Goal: Task Accomplishment & Management: Manage account settings

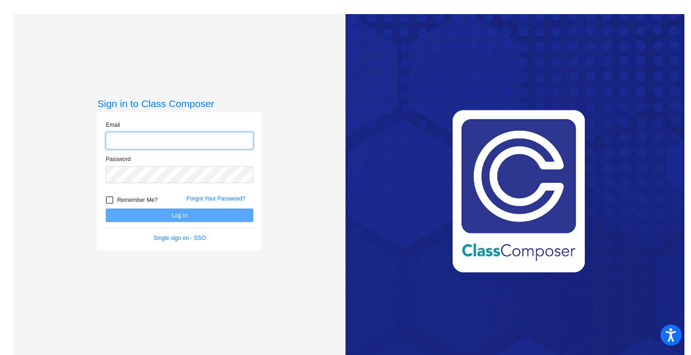
type input "[PERSON_NAME][EMAIL_ADDRESS][PERSON_NAME][DOMAIN_NAME]"
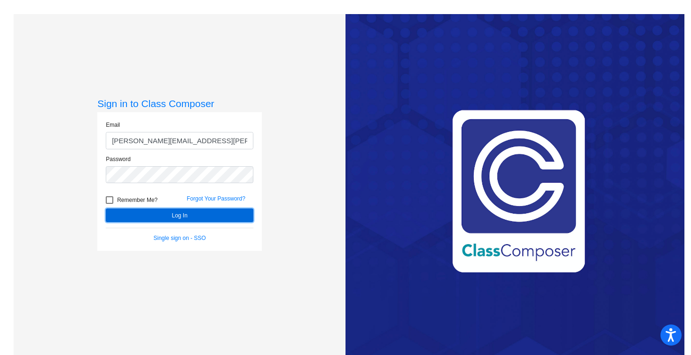
click at [173, 214] on button "Log In" at bounding box center [180, 216] width 148 height 14
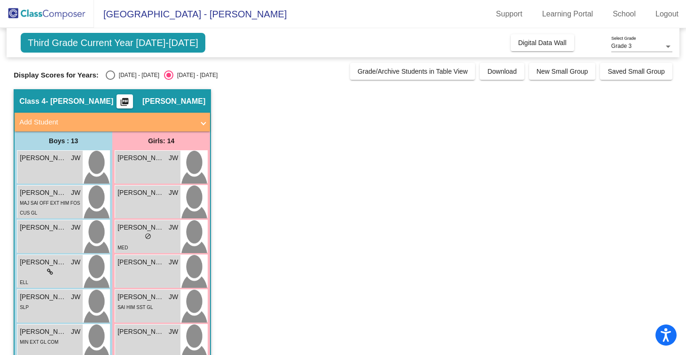
click at [113, 76] on div "Select an option" at bounding box center [110, 75] width 9 height 9
click at [110, 80] on input "[DATE] - [DATE]" at bounding box center [110, 80] width 0 height 0
radio input "true"
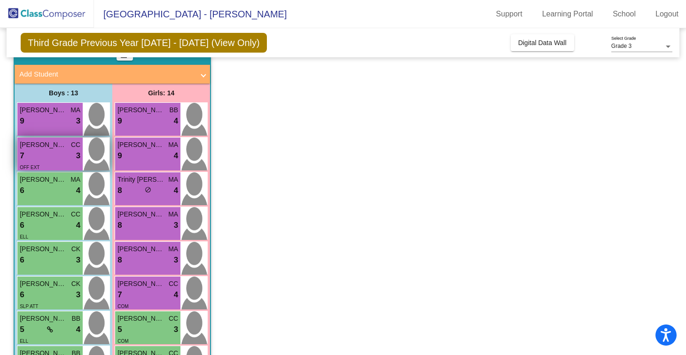
scroll to position [50, 0]
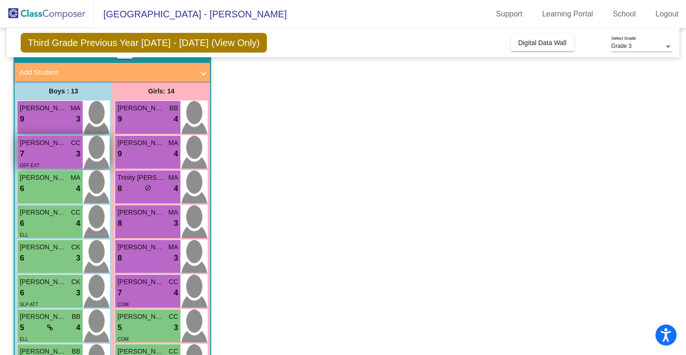
click at [102, 165] on img at bounding box center [96, 152] width 27 height 33
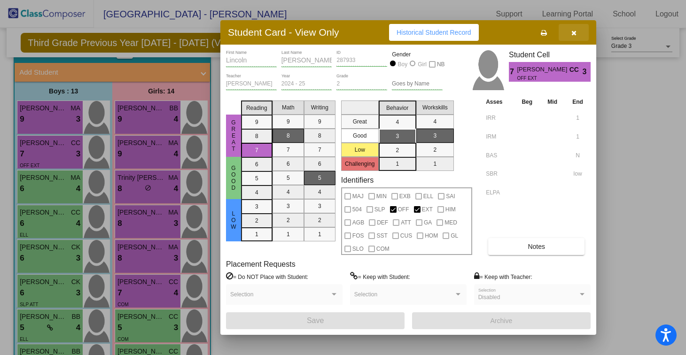
click at [576, 34] on icon "button" at bounding box center [574, 33] width 5 height 7
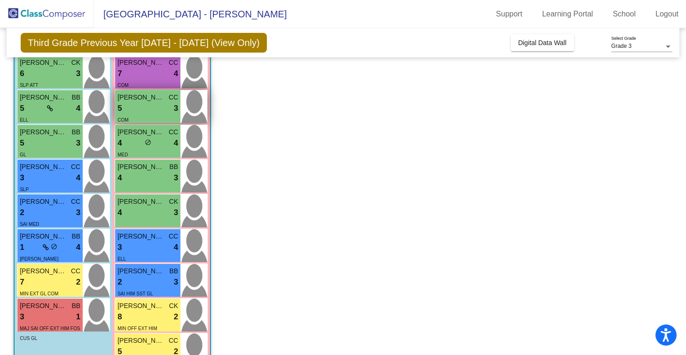
scroll to position [270, 0]
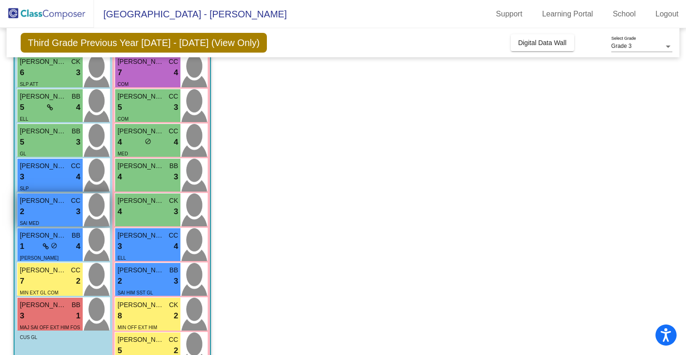
click at [90, 217] on img at bounding box center [96, 210] width 27 height 33
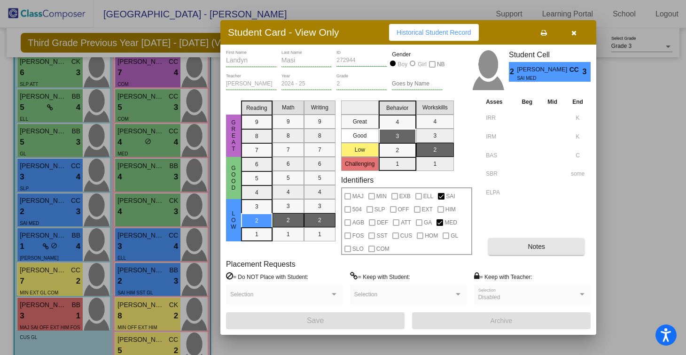
click at [538, 247] on span "Notes" at bounding box center [536, 247] width 17 height 8
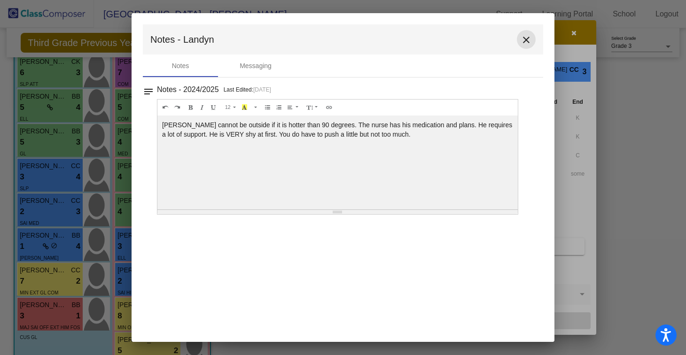
click at [522, 40] on mat-icon "close" at bounding box center [526, 39] width 11 height 11
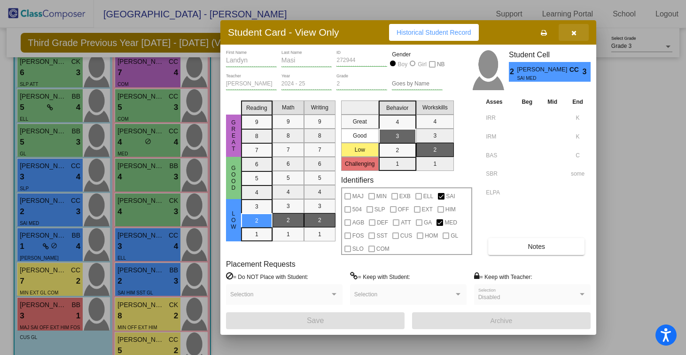
click at [576, 33] on icon "button" at bounding box center [574, 33] width 5 height 7
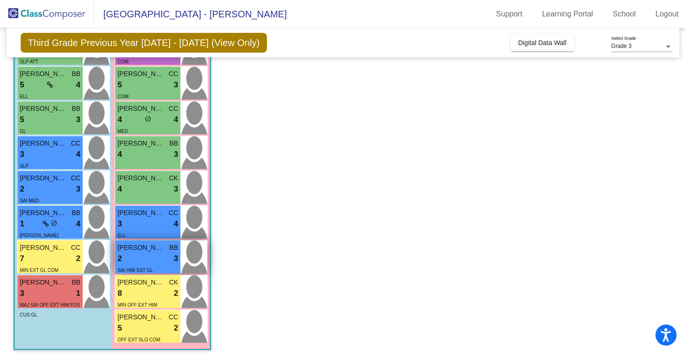
scroll to position [294, 0]
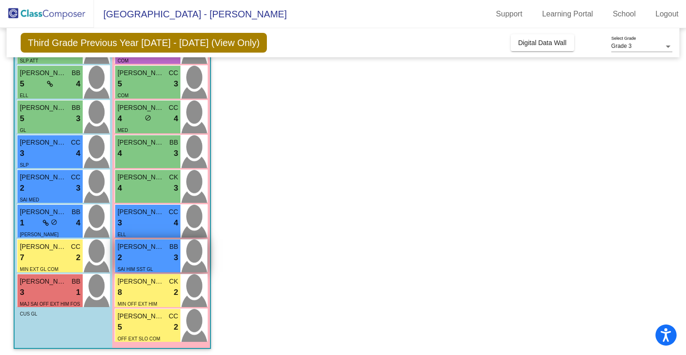
click at [197, 254] on img at bounding box center [194, 256] width 27 height 33
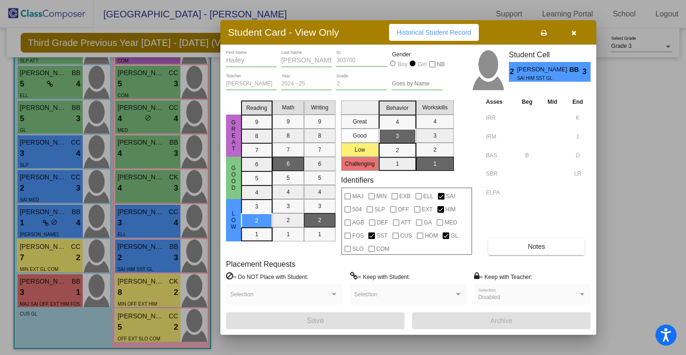
click at [528, 247] on span "Notes" at bounding box center [536, 247] width 17 height 8
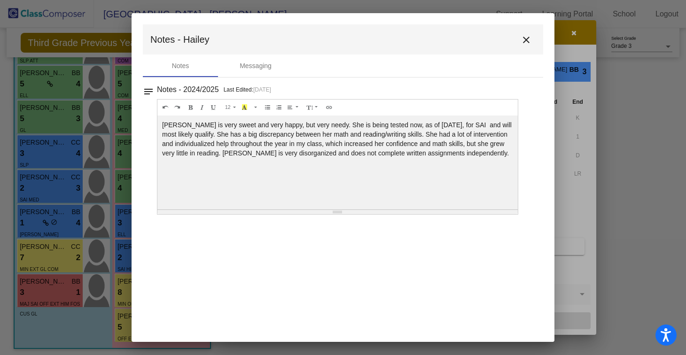
click at [528, 34] on button "close" at bounding box center [526, 39] width 19 height 19
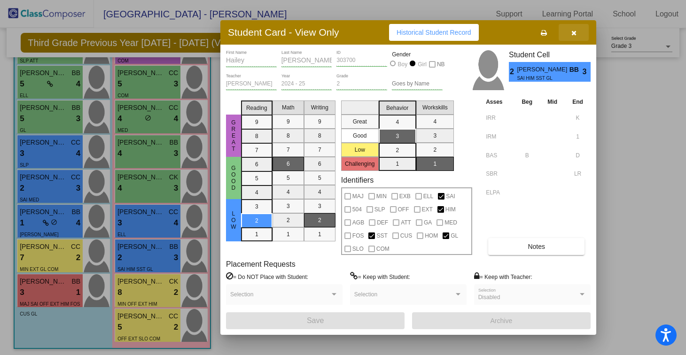
click at [576, 33] on icon "button" at bounding box center [574, 33] width 5 height 7
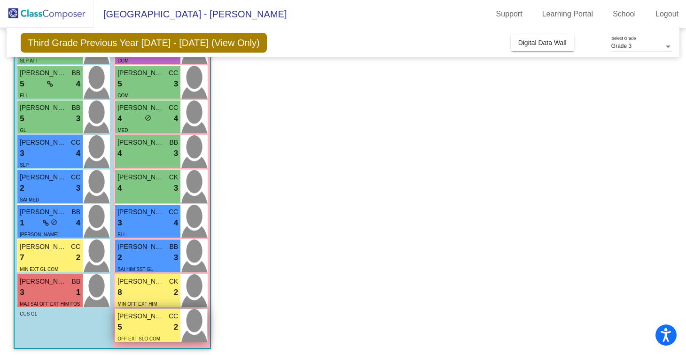
click at [198, 331] on img at bounding box center [194, 325] width 27 height 33
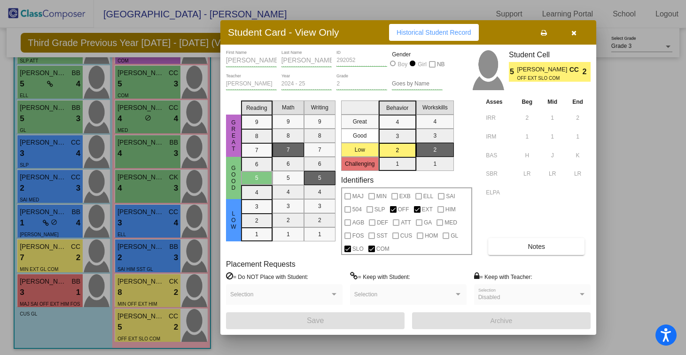
click at [578, 31] on button "button" at bounding box center [574, 32] width 30 height 17
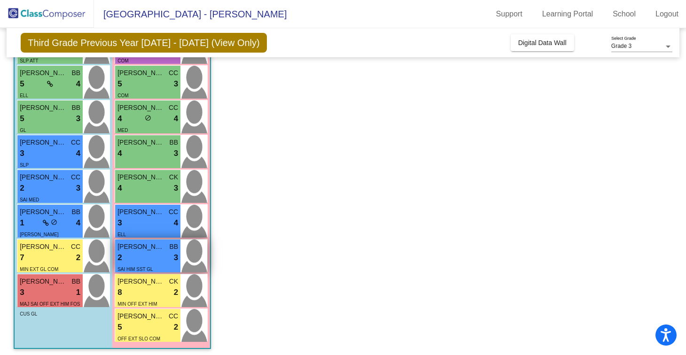
click at [205, 254] on img at bounding box center [194, 256] width 27 height 33
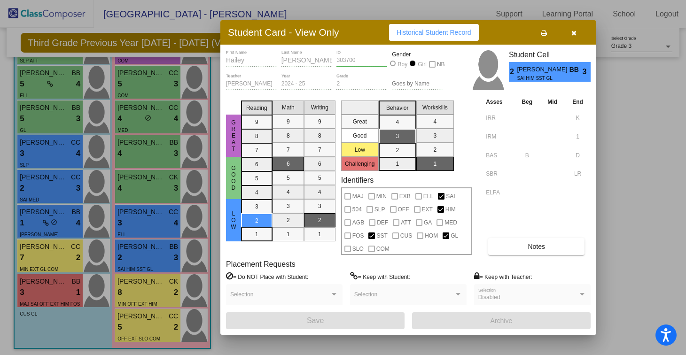
click at [579, 31] on button "button" at bounding box center [574, 32] width 30 height 17
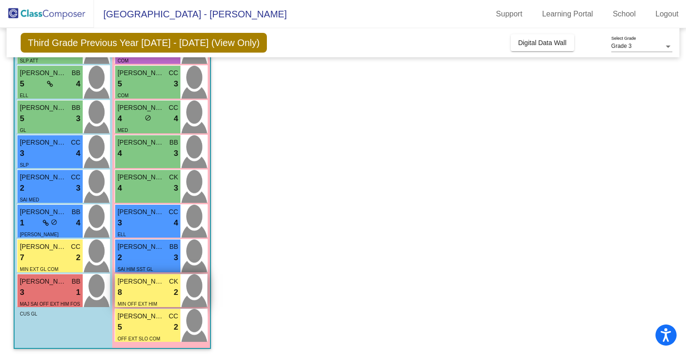
click at [196, 291] on img at bounding box center [194, 291] width 27 height 33
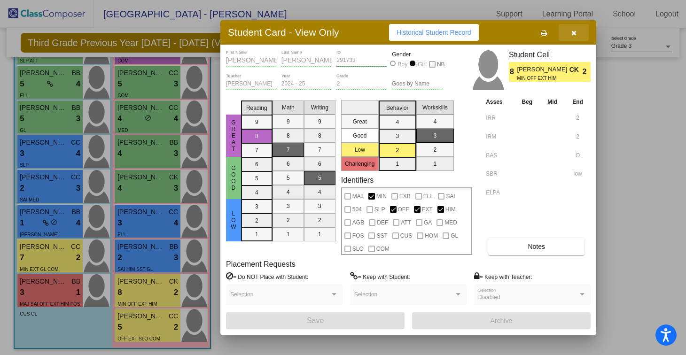
click at [574, 30] on icon "button" at bounding box center [574, 33] width 5 height 7
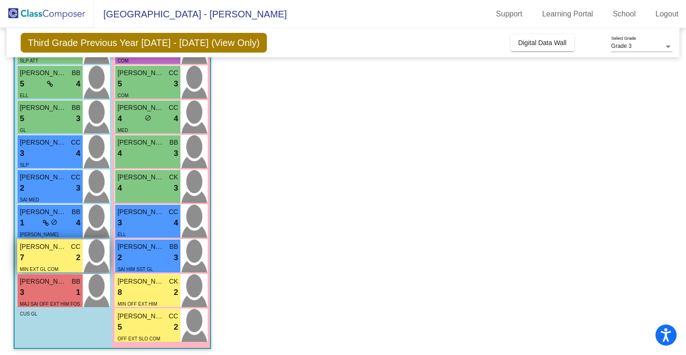
click at [100, 256] on img at bounding box center [96, 256] width 27 height 33
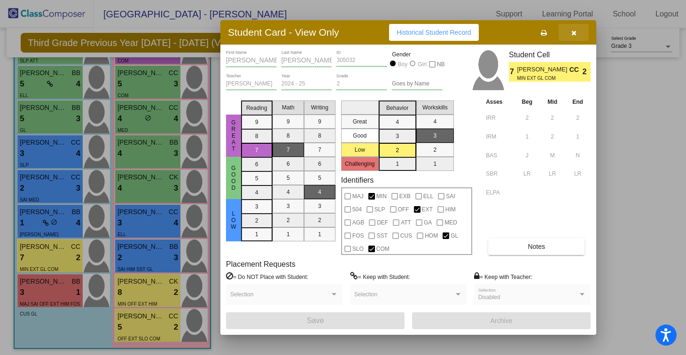
click at [573, 35] on icon "button" at bounding box center [574, 33] width 5 height 7
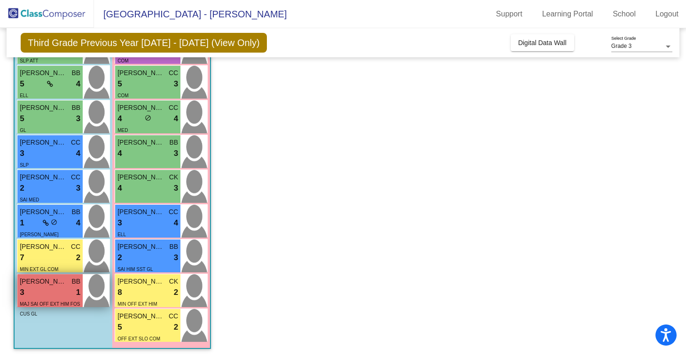
click at [103, 292] on img at bounding box center [96, 291] width 27 height 33
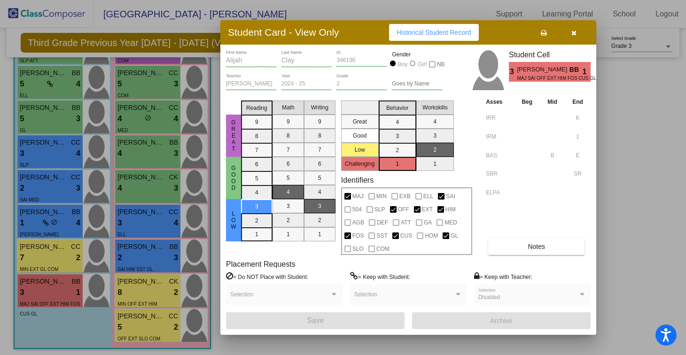
click at [575, 32] on icon "button" at bounding box center [574, 33] width 5 height 7
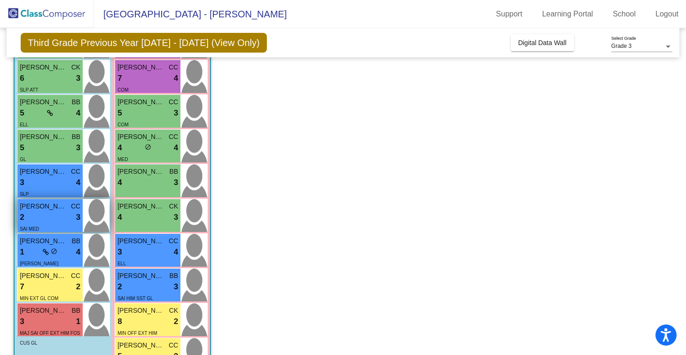
scroll to position [264, 0]
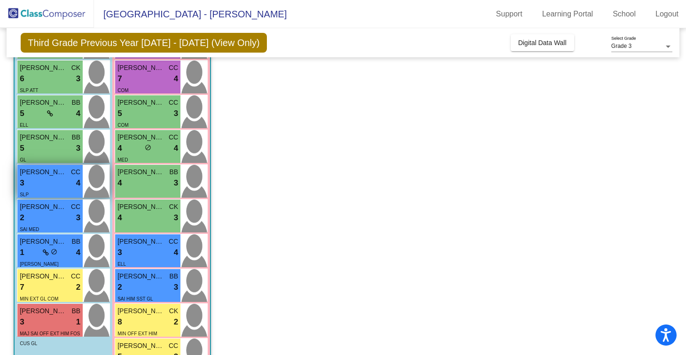
click at [92, 189] on img at bounding box center [96, 181] width 27 height 33
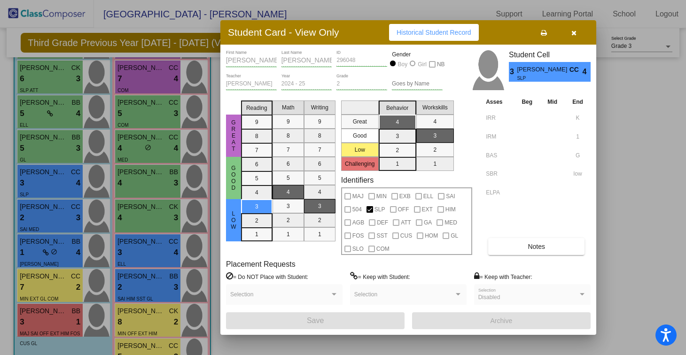
click at [569, 36] on button "button" at bounding box center [574, 32] width 30 height 17
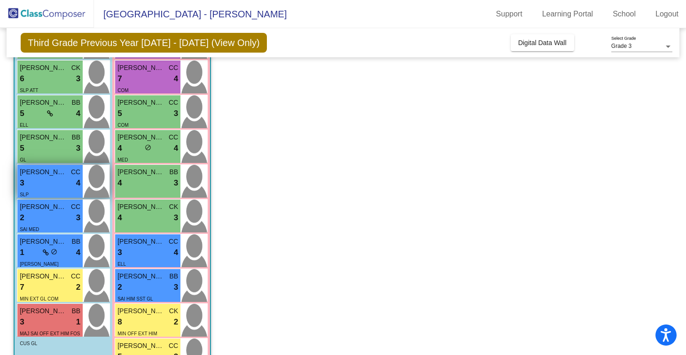
scroll to position [221, 0]
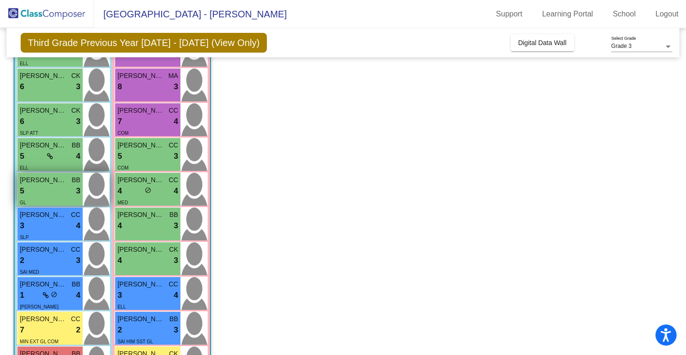
click at [94, 192] on img at bounding box center [96, 189] width 27 height 33
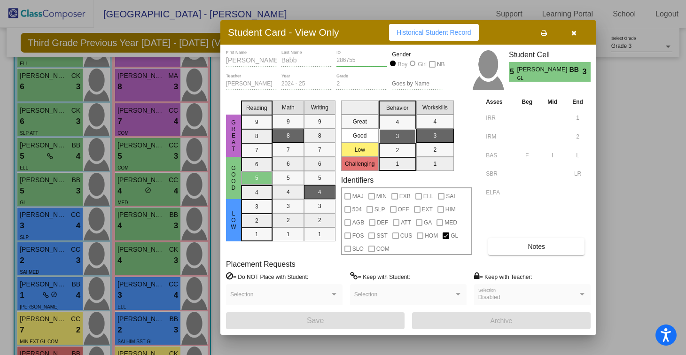
click at [572, 35] on icon "button" at bounding box center [574, 33] width 5 height 7
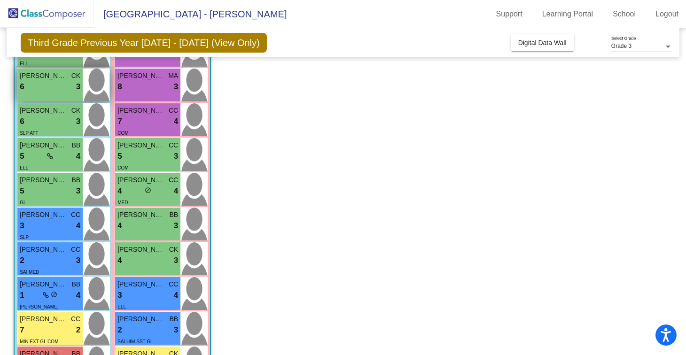
click at [93, 82] on img at bounding box center [96, 85] width 27 height 33
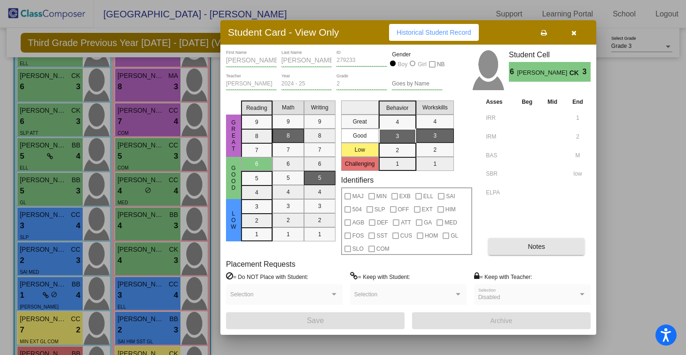
click at [537, 250] on span "Notes" at bounding box center [536, 247] width 17 height 8
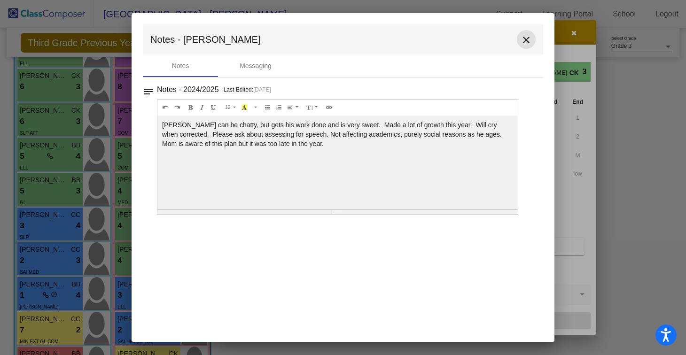
click at [530, 41] on mat-icon "close" at bounding box center [526, 39] width 11 height 11
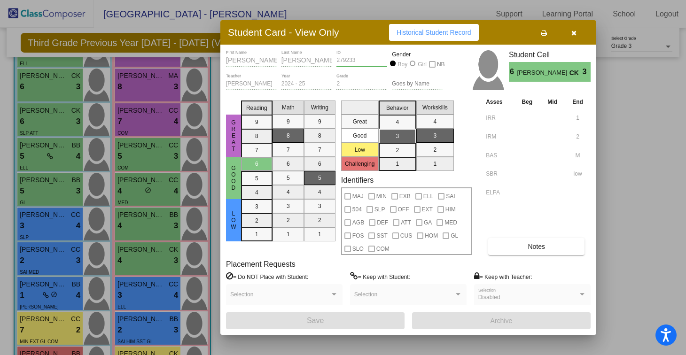
click at [576, 38] on button "button" at bounding box center [574, 32] width 30 height 17
